Goal: Task Accomplishment & Management: Manage account settings

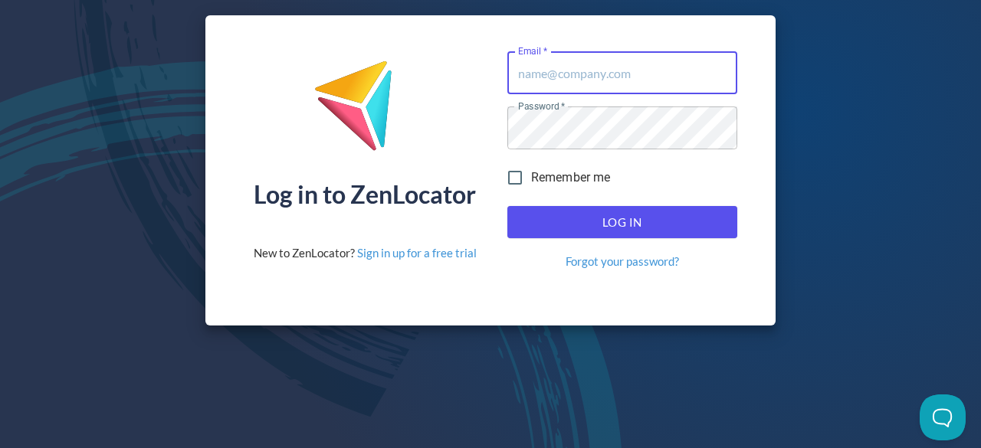
type input "[EMAIL_ADDRESS][DOMAIN_NAME]"
drag, startPoint x: 517, startPoint y: 179, endPoint x: 533, endPoint y: 198, distance: 25.6
click at [517, 179] on input "Remember me" at bounding box center [515, 178] width 32 height 32
checkbox input "true"
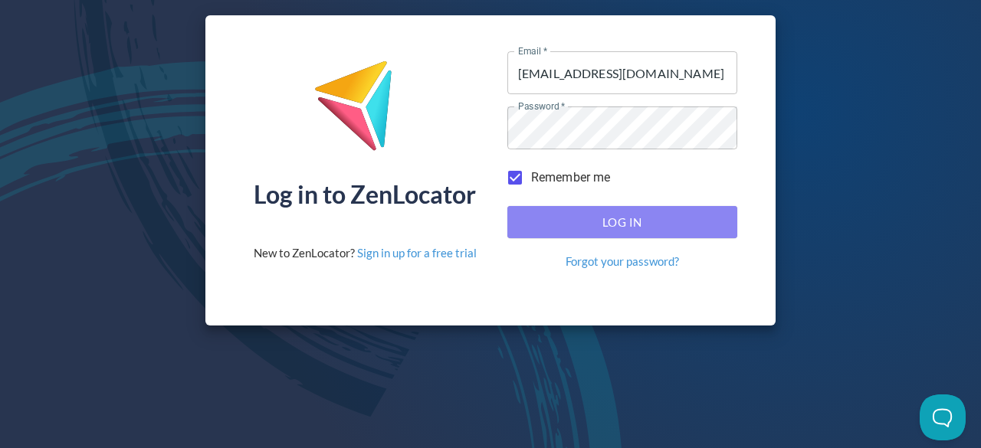
click at [542, 211] on button "Log In" at bounding box center [622, 222] width 230 height 32
click at [572, 217] on span "Log In" at bounding box center [622, 222] width 196 height 20
